Goal: Task Accomplishment & Management: Manage account settings

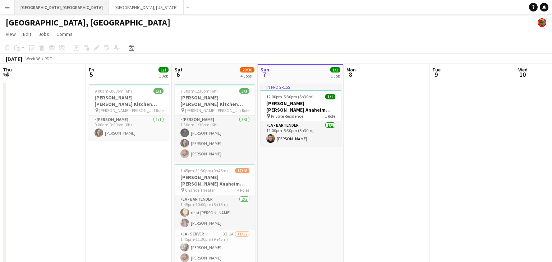
scroll to position [0, 172]
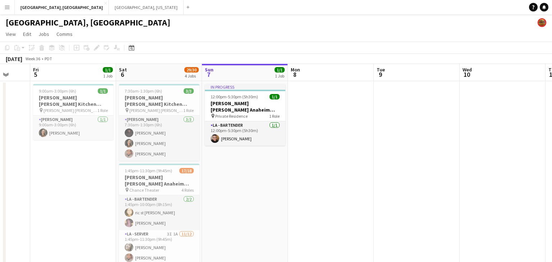
drag, startPoint x: 202, startPoint y: 139, endPoint x: 316, endPoint y: 130, distance: 114.6
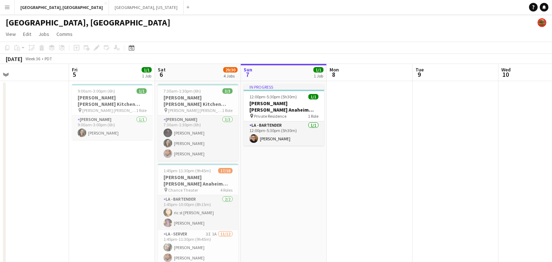
scroll to position [0, 170]
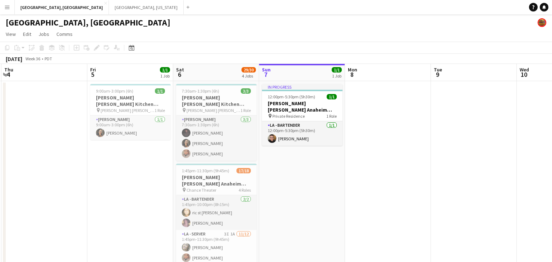
drag, startPoint x: 246, startPoint y: 168, endPoint x: 304, endPoint y: 160, distance: 58.0
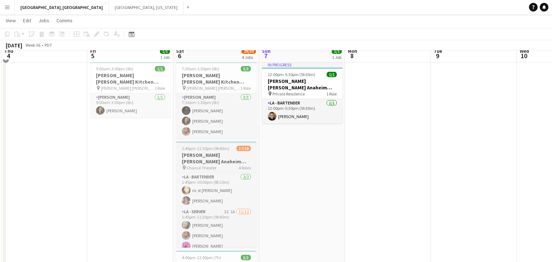
scroll to position [32, 0]
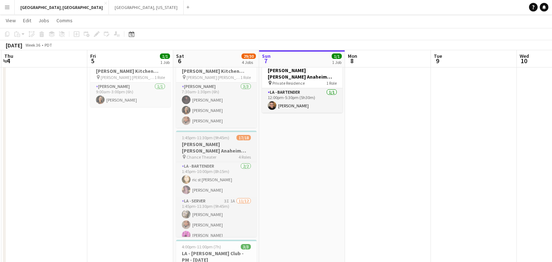
click at [210, 154] on span "Chance Theater" at bounding box center [201, 156] width 30 height 5
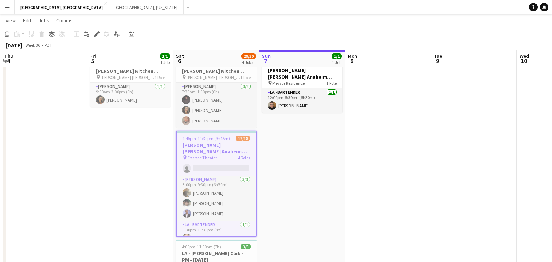
click at [199, 136] on span "1:45pm-11:30pm (9h45m)" at bounding box center [206, 138] width 47 height 5
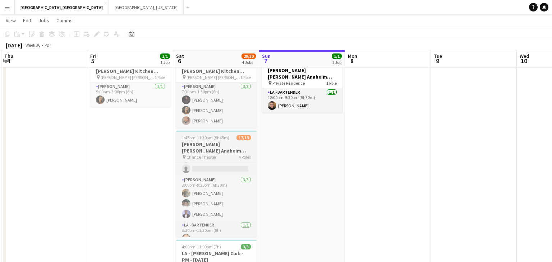
click at [199, 135] on span "1:45pm-11:30pm (9h45m)" at bounding box center [205, 137] width 47 height 5
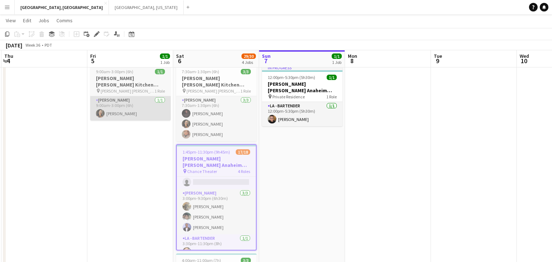
scroll to position [0, 0]
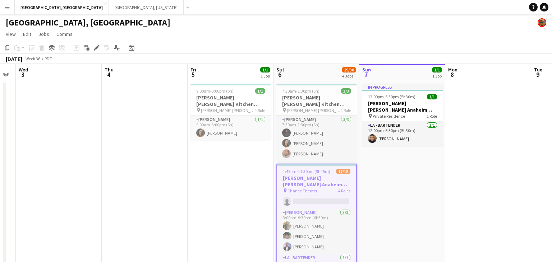
drag, startPoint x: 239, startPoint y: 150, endPoint x: 249, endPoint y: 148, distance: 10.2
drag, startPoint x: 185, startPoint y: 155, endPoint x: 290, endPoint y: 143, distance: 105.9
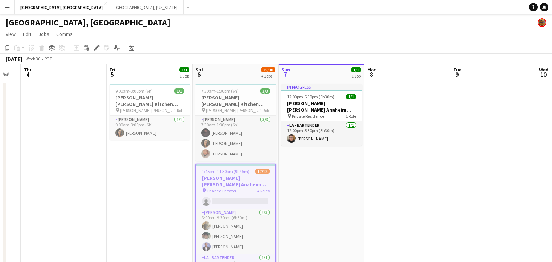
scroll to position [0, 284]
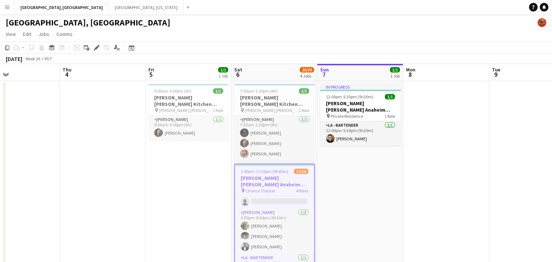
drag, startPoint x: 317, startPoint y: 154, endPoint x: 177, endPoint y: 154, distance: 139.4
click at [277, 97] on h3 "[PERSON_NAME] [PERSON_NAME] Kitchen [DATE]" at bounding box center [274, 100] width 80 height 13
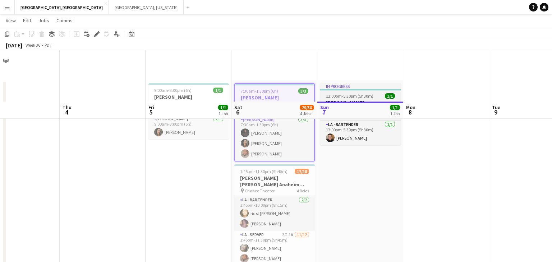
scroll to position [0, 0]
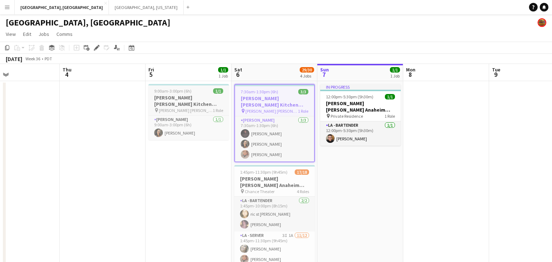
click at [200, 90] on div "9:00am-3:00pm (6h) 1/1" at bounding box center [188, 90] width 80 height 5
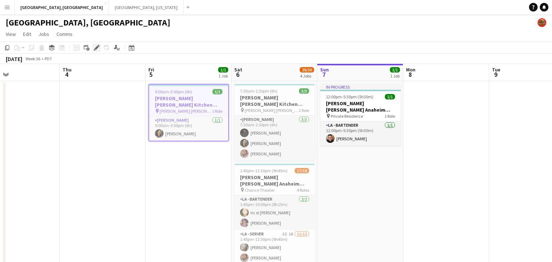
click at [98, 46] on icon at bounding box center [99, 46] width 2 height 2
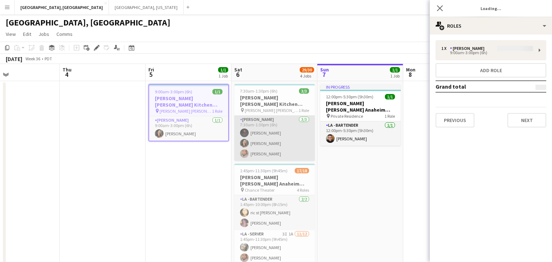
type input "**********"
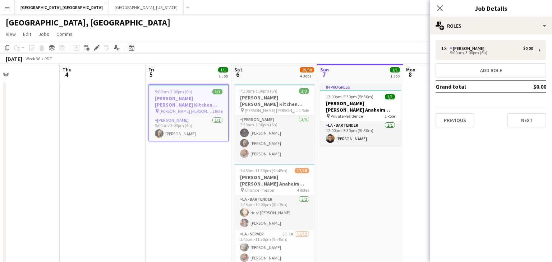
click at [536, 127] on div "1 x [PERSON_NAME] $0.00 9:00am-3:00pm (6h) Add role Grand total $0.00 Previous …" at bounding box center [491, 83] width 122 height 99
click at [527, 116] on button "Next" at bounding box center [526, 120] width 39 height 14
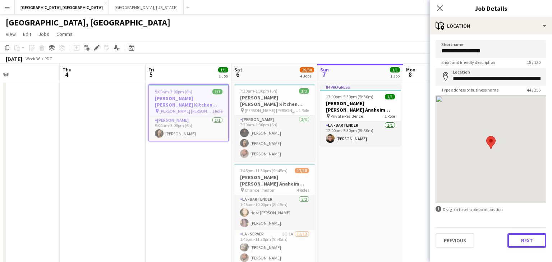
drag, startPoint x: 527, startPoint y: 239, endPoint x: 524, endPoint y: 152, distance: 87.4
click at [527, 239] on button "Next" at bounding box center [526, 241] width 39 height 14
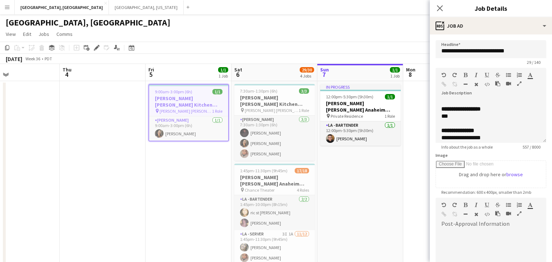
scroll to position [52, 0]
click at [277, 96] on h3 "[PERSON_NAME] [PERSON_NAME] Kitchen [DATE]" at bounding box center [274, 100] width 80 height 13
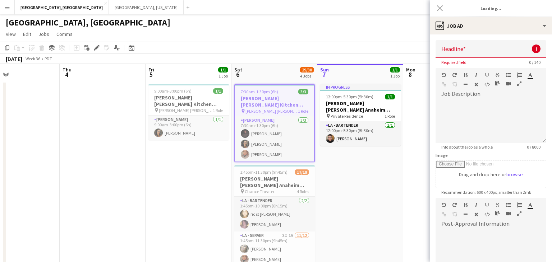
scroll to position [0, 0]
type input "**********"
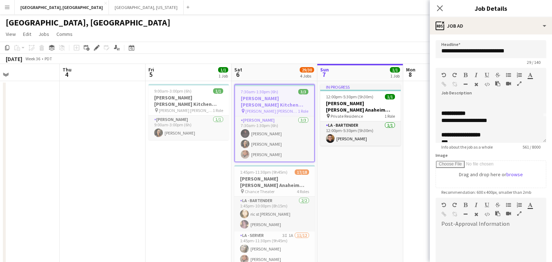
scroll to position [36, 0]
click at [441, 5] on icon "Close pop-in" at bounding box center [439, 8] width 7 height 7
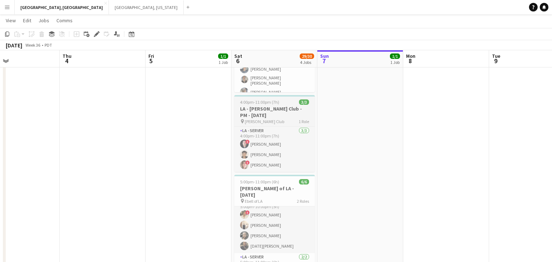
scroll to position [178, 0]
click at [262, 106] on h3 "LA - [PERSON_NAME] Club - PM - [DATE]" at bounding box center [274, 112] width 80 height 13
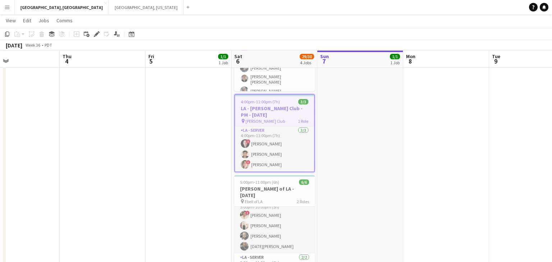
click at [93, 35] on div "Edit" at bounding box center [96, 34] width 9 height 9
type input "**********"
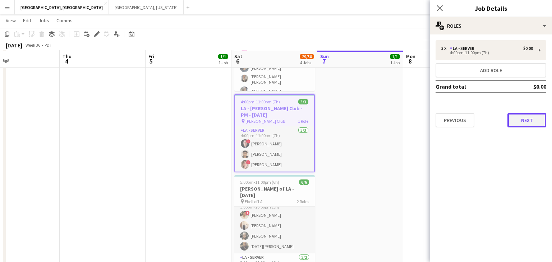
click at [529, 124] on button "Next" at bounding box center [526, 120] width 39 height 14
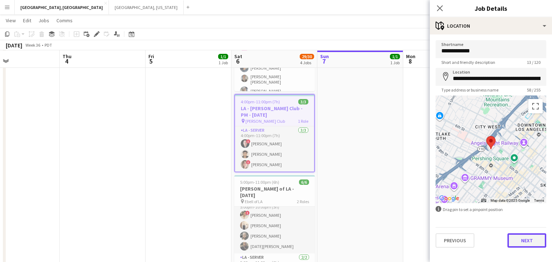
click at [527, 237] on button "Next" at bounding box center [526, 241] width 39 height 14
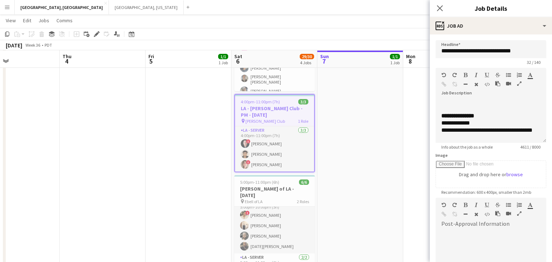
scroll to position [97, 0]
